Goal: Task Accomplishment & Management: Use online tool/utility

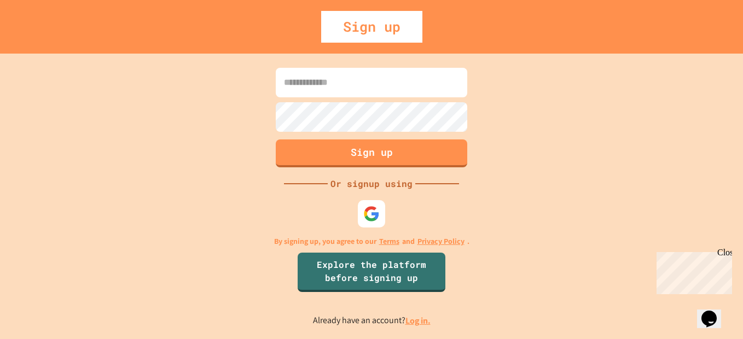
click at [345, 87] on input at bounding box center [372, 83] width 192 height 30
type input "**********"
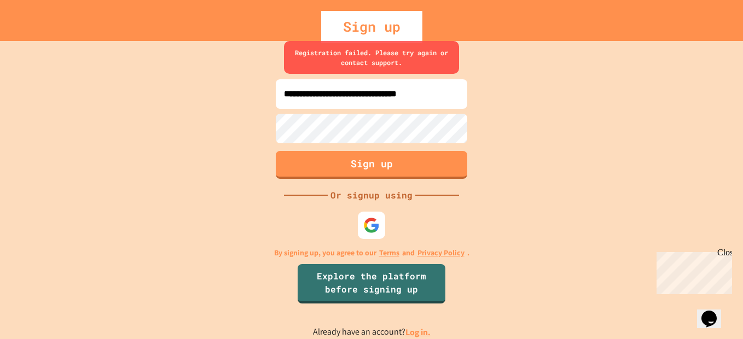
click at [134, 131] on div "**********" at bounding box center [371, 190] width 743 height 298
click at [373, 225] on img at bounding box center [372, 226] width 18 height 18
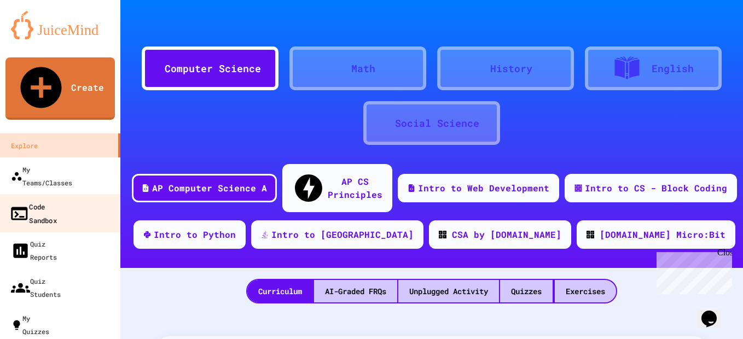
click at [51, 200] on div "Code Sandbox" at bounding box center [33, 213] width 48 height 27
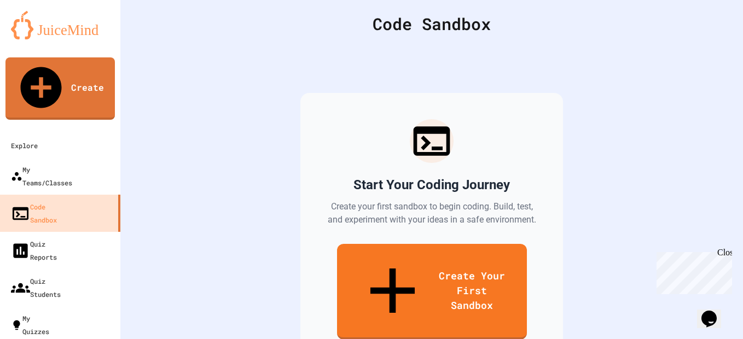
scroll to position [68, 0]
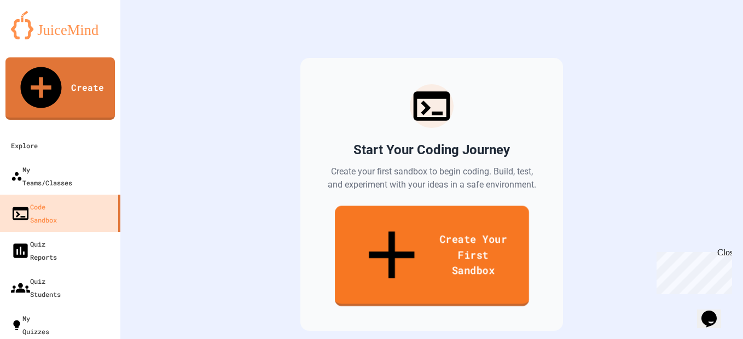
click at [444, 224] on link "Create Your First Sandbox" at bounding box center [432, 256] width 194 height 101
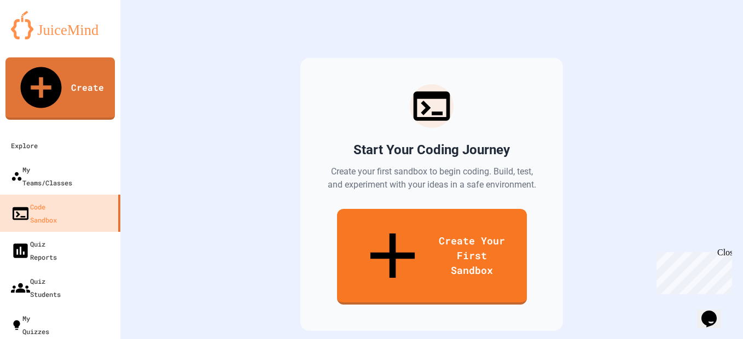
scroll to position [547, 0]
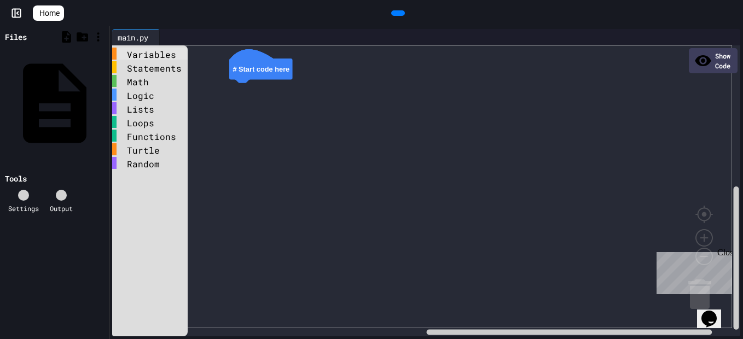
click at [113, 54] on div "Variables" at bounding box center [150, 54] width 76 height 12
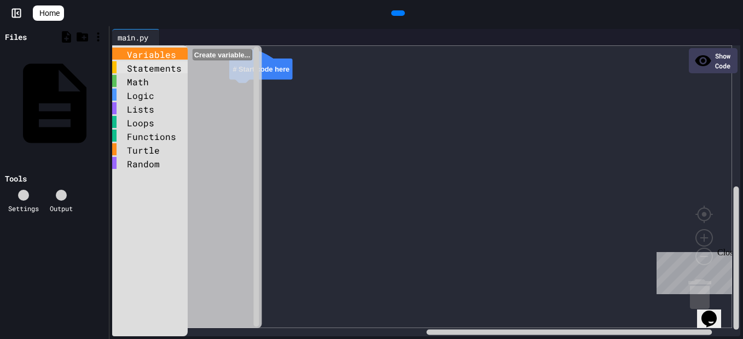
click at [114, 66] on div "Statements" at bounding box center [150, 67] width 76 height 12
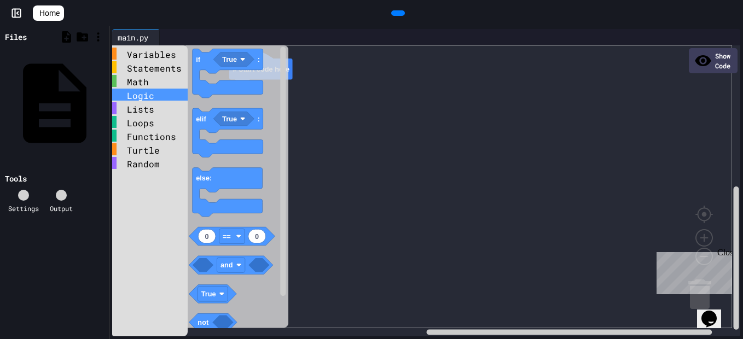
click at [135, 97] on div "Logic" at bounding box center [150, 95] width 76 height 12
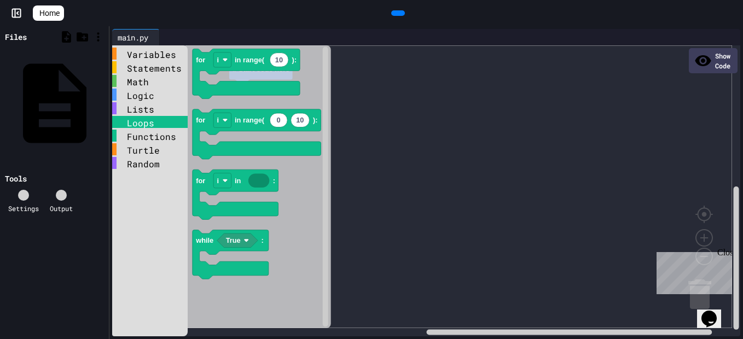
click at [142, 126] on div "Loops" at bounding box center [150, 122] width 76 height 12
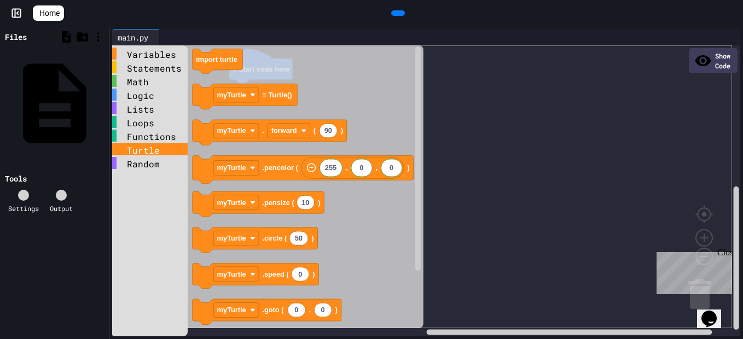
click at [141, 147] on div "Turtle" at bounding box center [150, 149] width 76 height 12
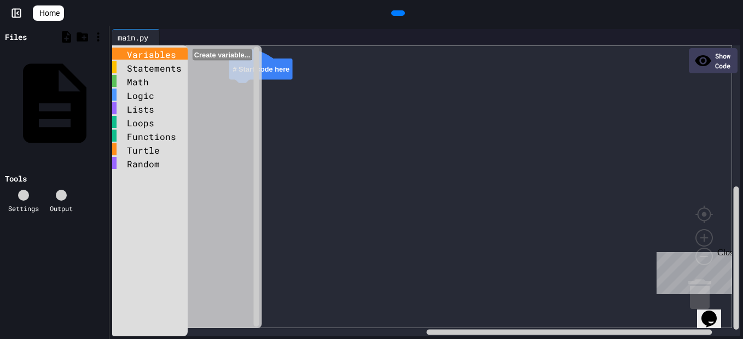
click at [140, 53] on div "Variables" at bounding box center [150, 54] width 76 height 12
